Goal: Task Accomplishment & Management: Use online tool/utility

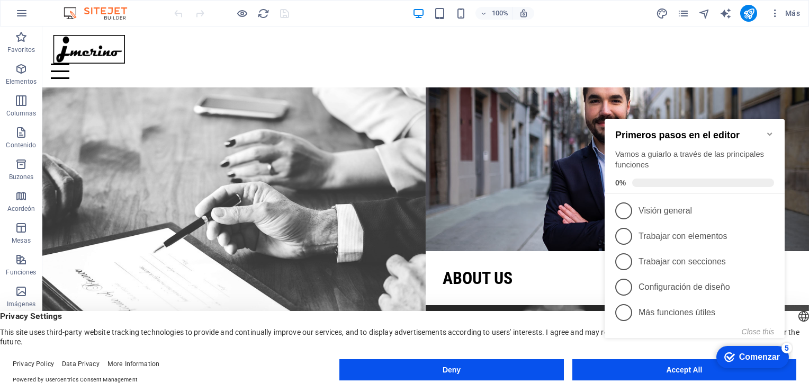
click div "Marca Comenzar 5 Primeros pasos en el editor Vamos a guiarlo a través de las pr…"
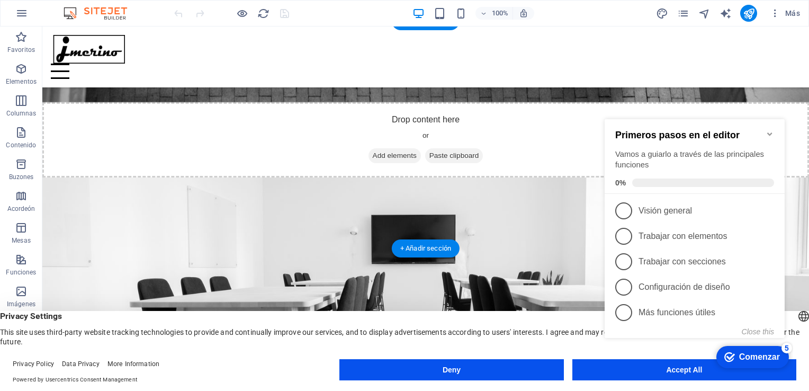
scroll to position [847, 0]
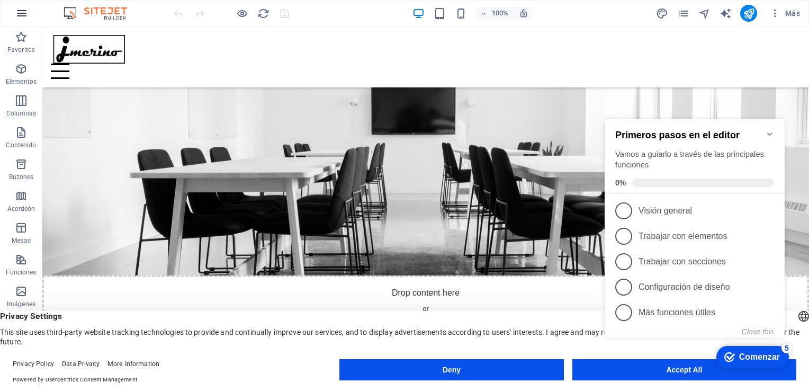
click at [21, 18] on icon "button" at bounding box center [21, 13] width 13 height 13
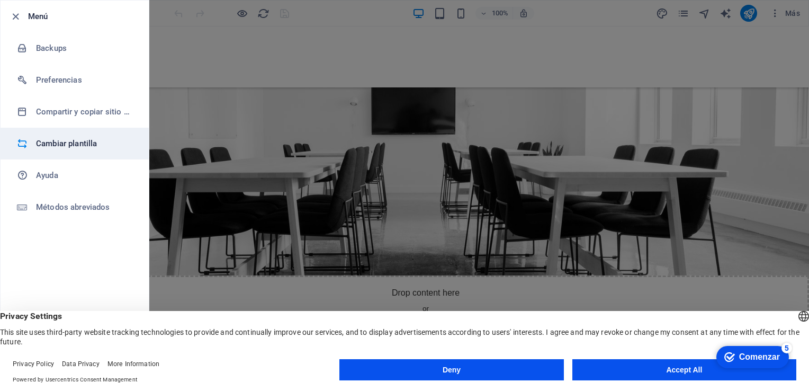
click at [71, 145] on h6 "Cambiar plantilla" at bounding box center [85, 143] width 98 height 13
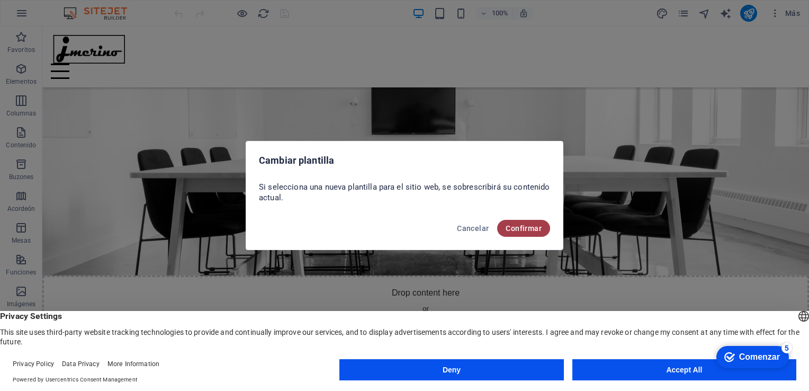
click at [537, 231] on span "Confirmar" at bounding box center [524, 228] width 36 height 8
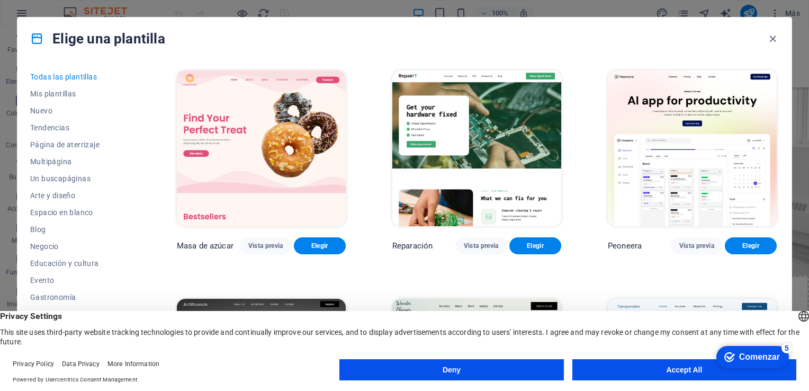
click at [669, 372] on button "Accept All" at bounding box center [684, 369] width 224 height 21
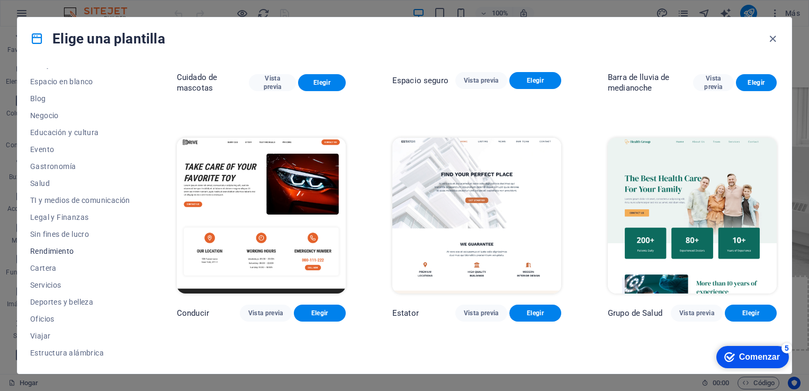
scroll to position [2065, 0]
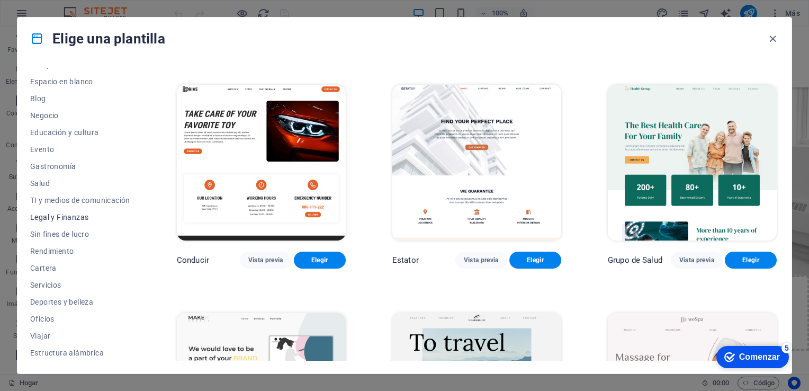
click at [78, 217] on span "Legal y Finanzas" at bounding box center [80, 217] width 100 height 8
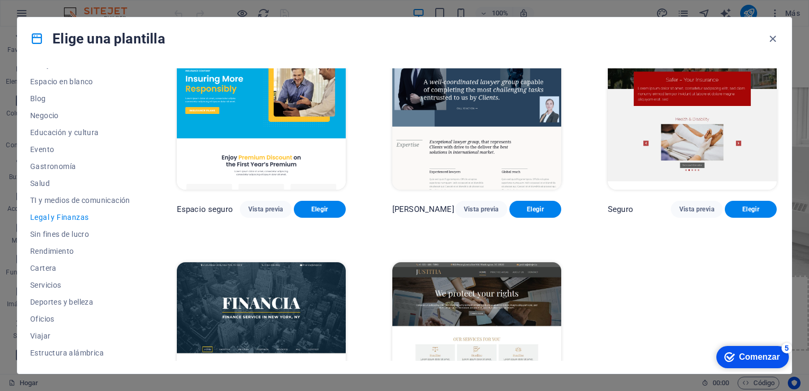
scroll to position [0, 0]
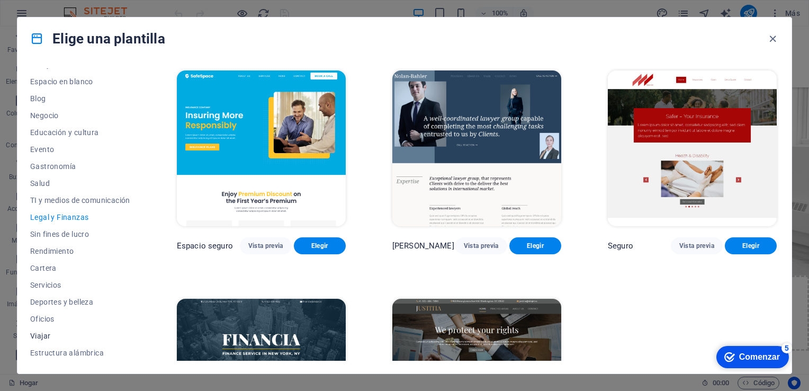
click at [49, 338] on span "Viajar" at bounding box center [80, 335] width 100 height 8
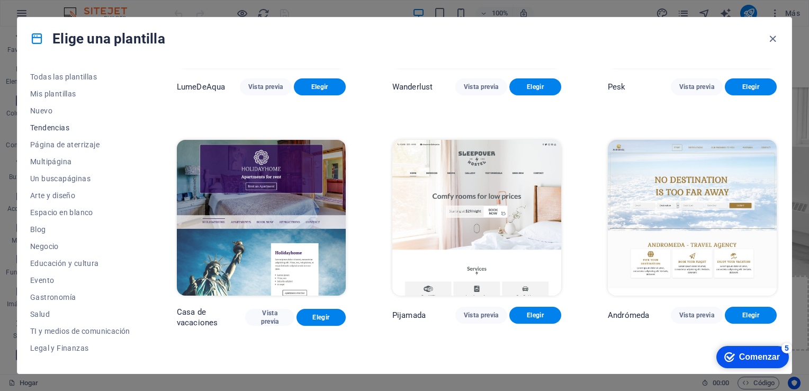
click at [59, 129] on span "Tendencias" at bounding box center [80, 127] width 100 height 8
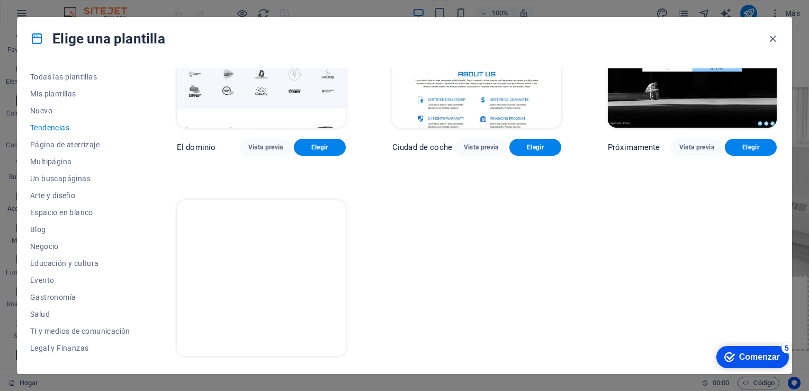
scroll to position [1040, 0]
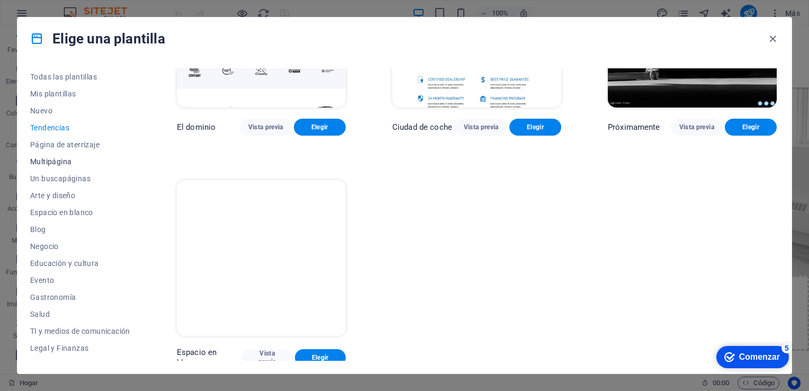
click at [66, 161] on span "Multipágina" at bounding box center [80, 161] width 100 height 8
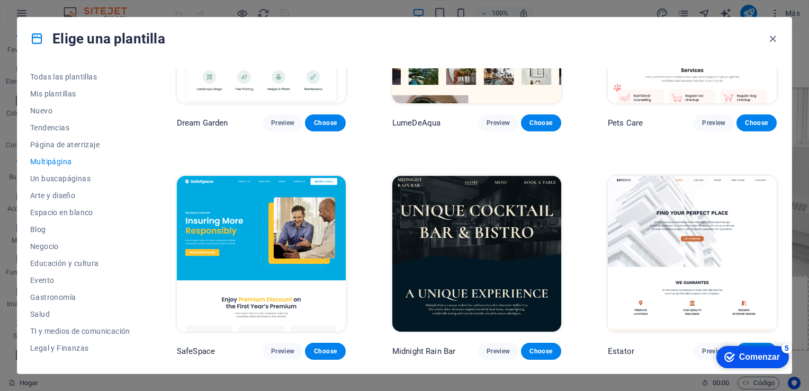
scroll to position [3073, 0]
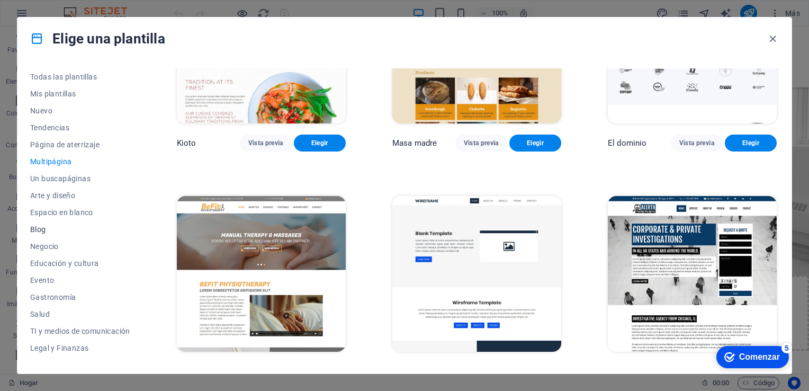
click at [42, 234] on button "Blog" at bounding box center [80, 229] width 100 height 17
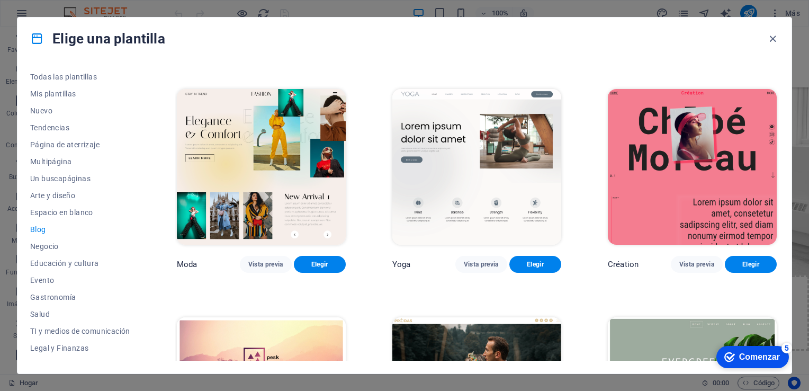
scroll to position [1106, 0]
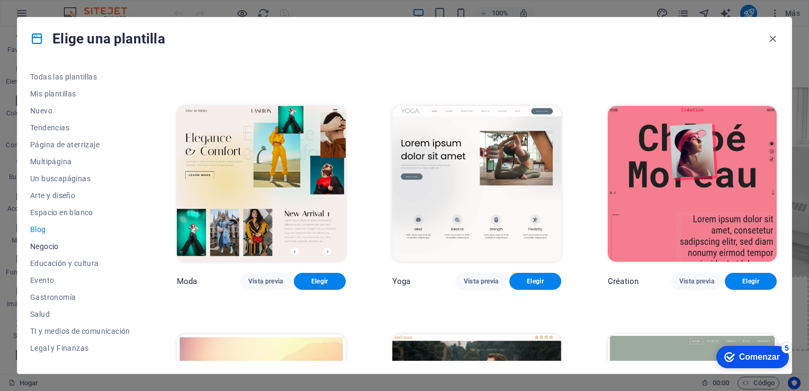
click at [47, 250] on button "Negocio" at bounding box center [80, 246] width 100 height 17
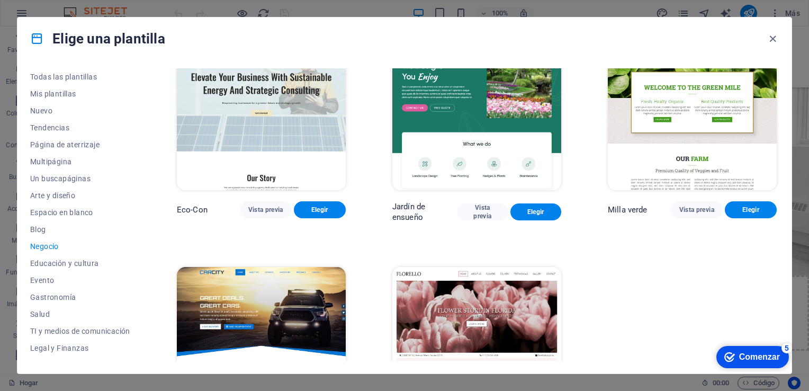
scroll to position [0, 0]
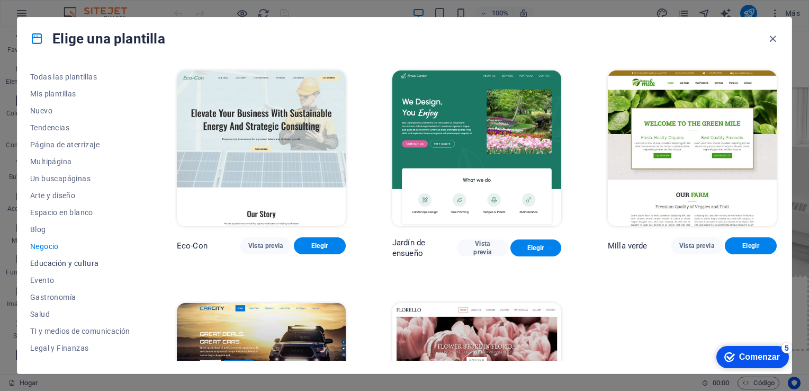
click at [61, 267] on span "Educación y cultura" at bounding box center [80, 263] width 100 height 8
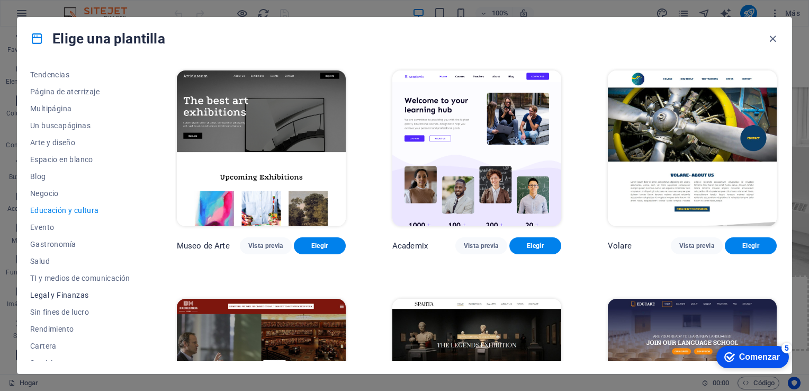
scroll to position [106, 0]
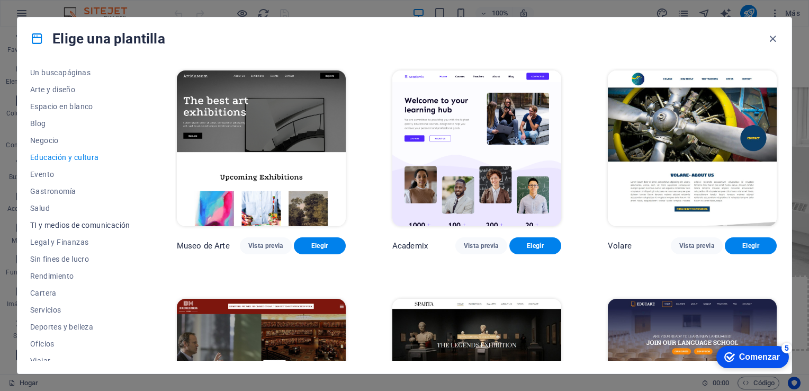
click at [69, 226] on span "TI y medios de comunicación" at bounding box center [80, 225] width 100 height 8
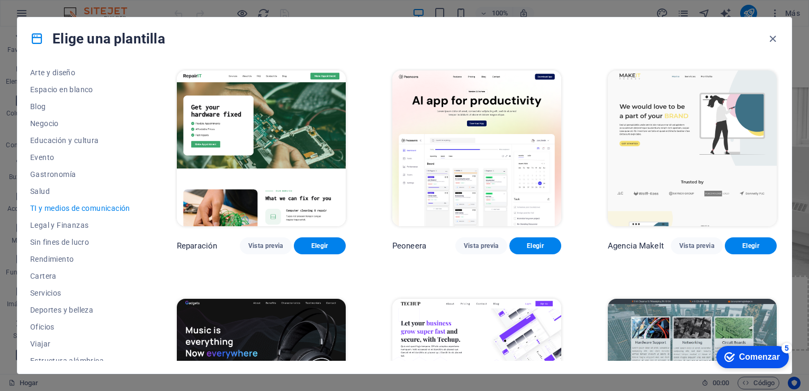
scroll to position [131, 0]
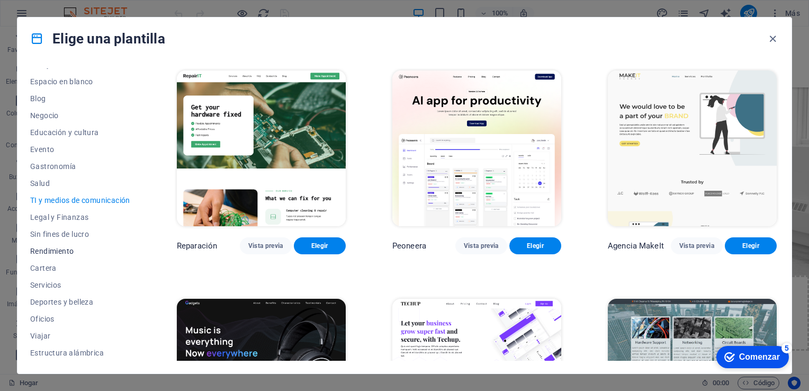
click at [68, 253] on span "Rendimiento" at bounding box center [80, 251] width 100 height 8
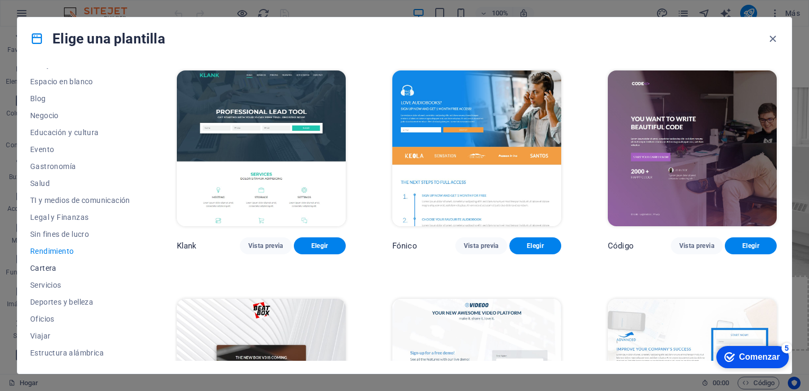
click at [55, 268] on span "Cartera" at bounding box center [80, 268] width 100 height 8
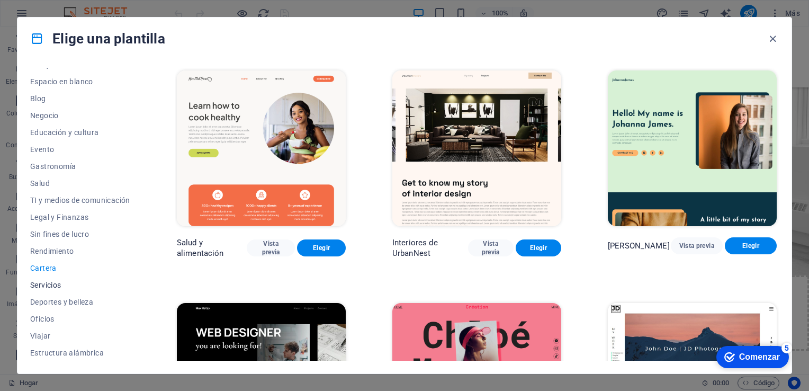
click at [59, 286] on span "Servicios" at bounding box center [80, 285] width 100 height 8
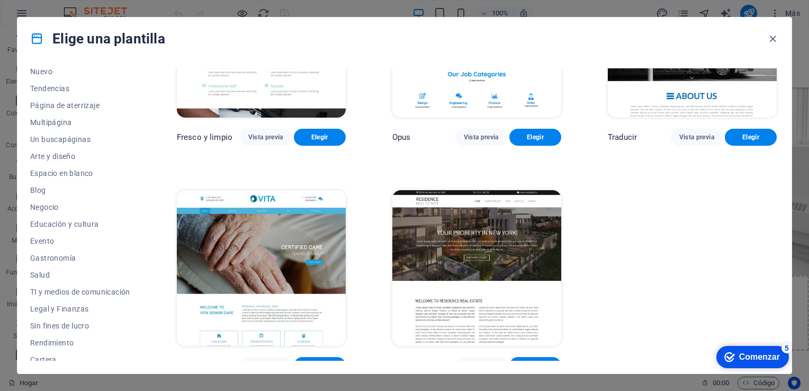
scroll to position [0, 0]
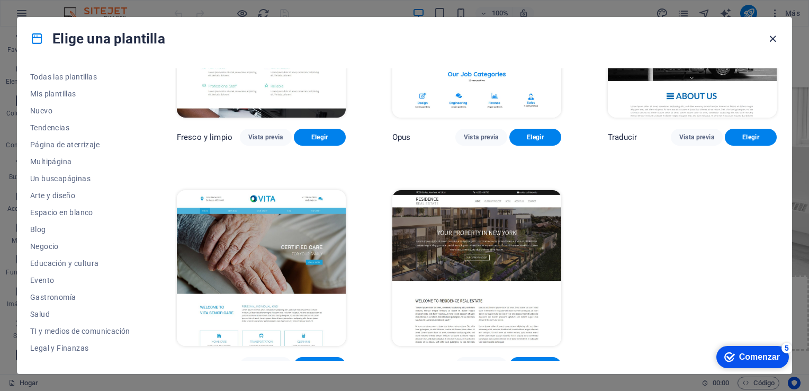
drag, startPoint x: 771, startPoint y: 34, endPoint x: 629, endPoint y: 8, distance: 144.9
click at [771, 34] on icon "button" at bounding box center [773, 39] width 12 height 12
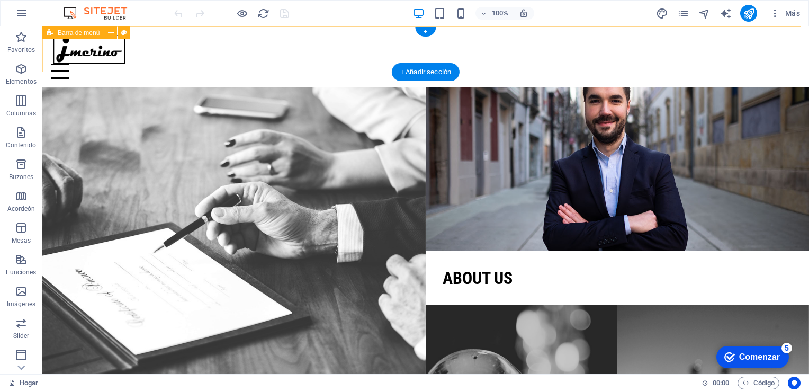
click at [788, 58] on div "Home About us Projects Contact" at bounding box center [425, 56] width 767 height 61
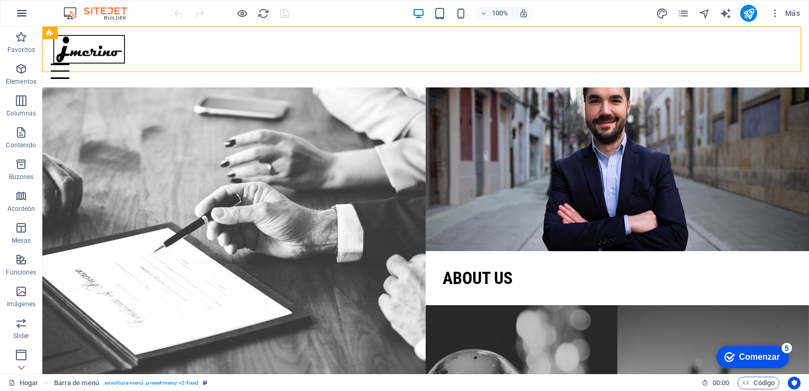
click at [22, 15] on icon "button" at bounding box center [21, 13] width 13 height 13
